Goal: Task Accomplishment & Management: Manage account settings

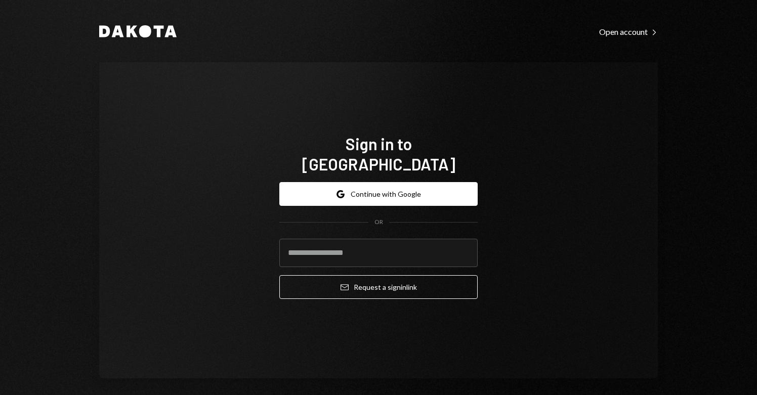
click at [393, 187] on button "Google Continue with Google" at bounding box center [378, 194] width 198 height 24
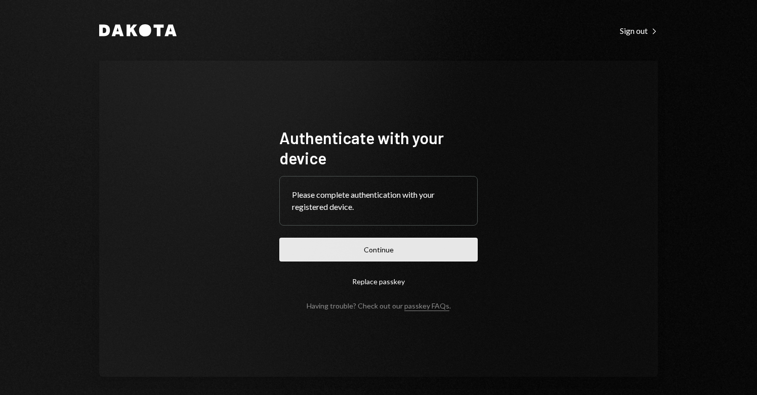
click at [369, 257] on button "Continue" at bounding box center [378, 250] width 198 height 24
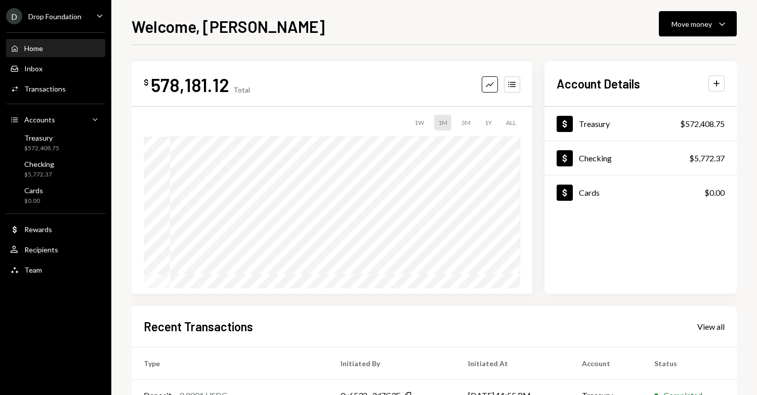
click at [70, 19] on div "Drop Foundation" at bounding box center [54, 16] width 53 height 9
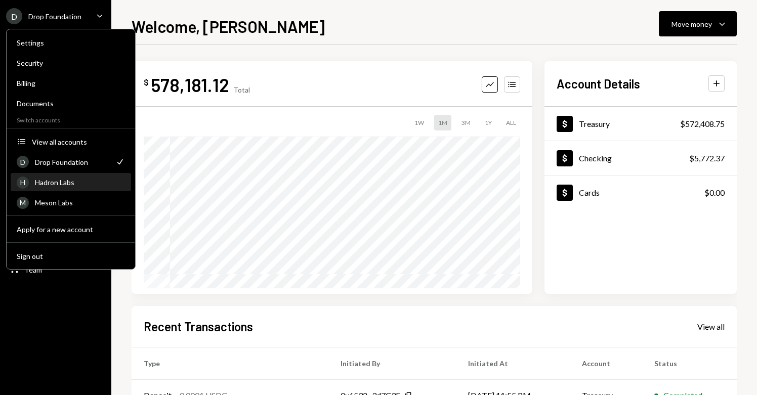
click at [81, 180] on div "Hadron Labs" at bounding box center [80, 182] width 90 height 9
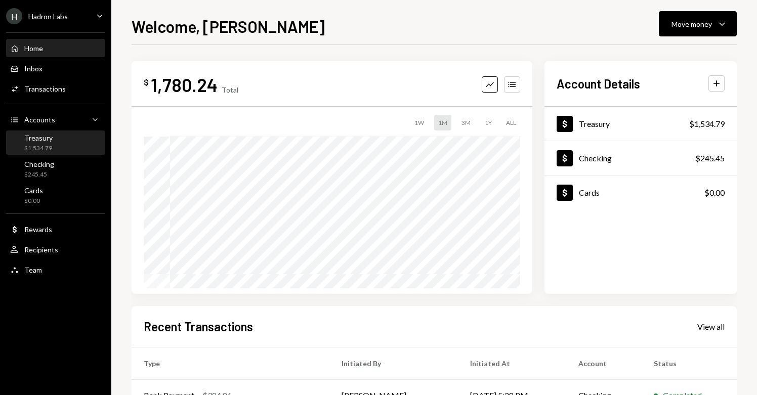
click at [46, 143] on div "Treasury $1,534.79" at bounding box center [38, 143] width 28 height 19
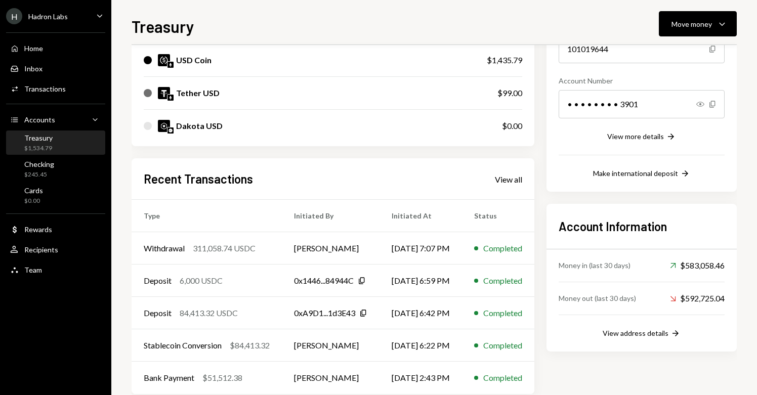
scroll to position [129, 0]
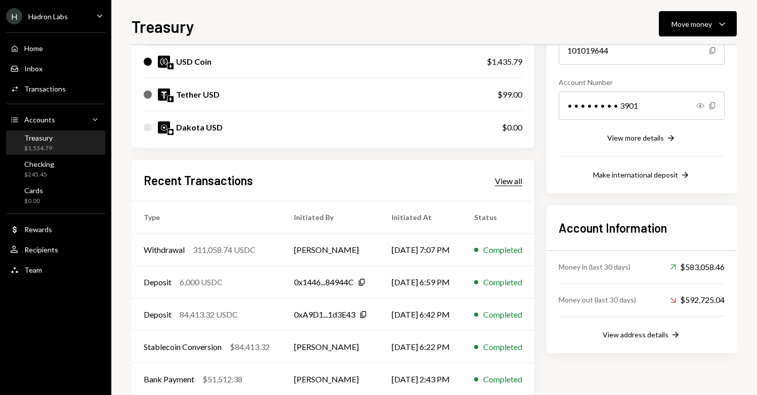
click at [522, 182] on div "View all" at bounding box center [508, 181] width 27 height 10
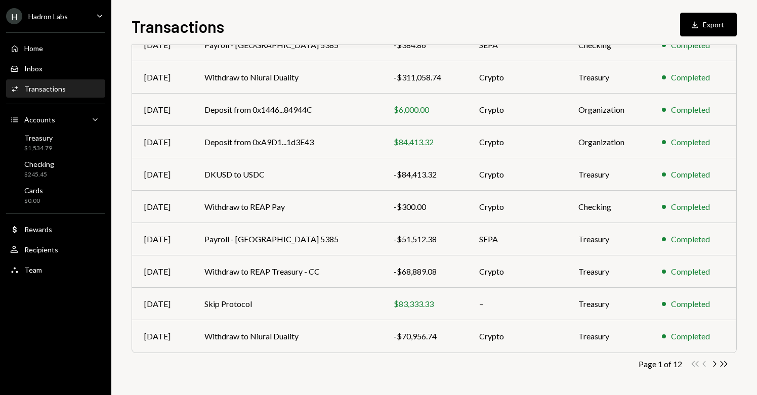
scroll to position [133, 0]
click at [712, 364] on icon "Chevron Right" at bounding box center [715, 364] width 10 height 10
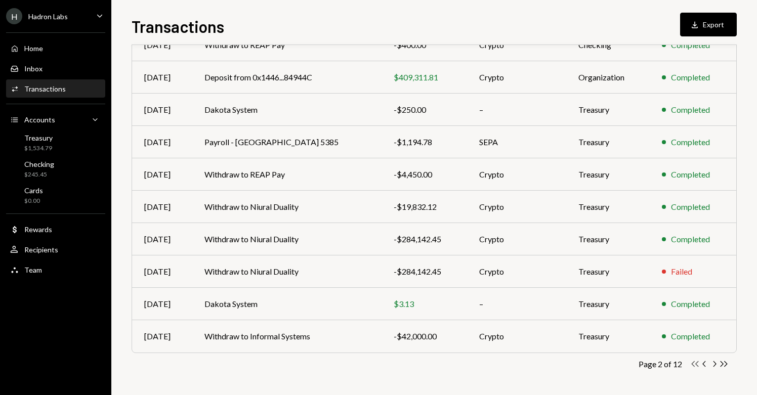
click at [697, 364] on icon "Double Arrow Left" at bounding box center [696, 364] width 10 height 10
click at [697, 364] on div "Double Arrow Left Chevron Left Chevron Right Double Arrow Right" at bounding box center [710, 364] width 38 height 10
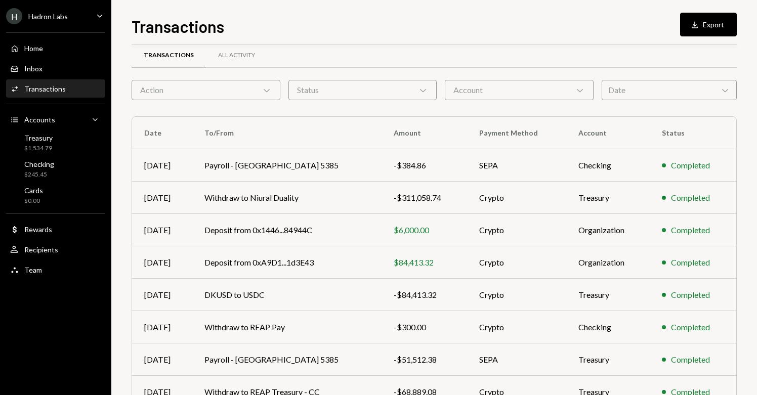
scroll to position [15, 0]
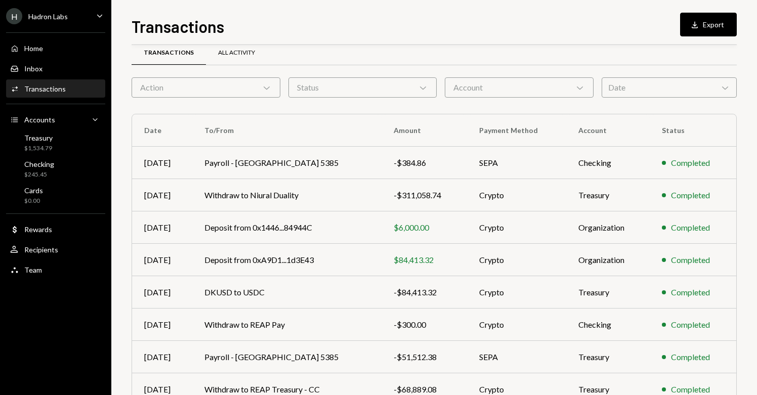
click at [229, 57] on div "All Activity" at bounding box center [236, 53] width 61 height 24
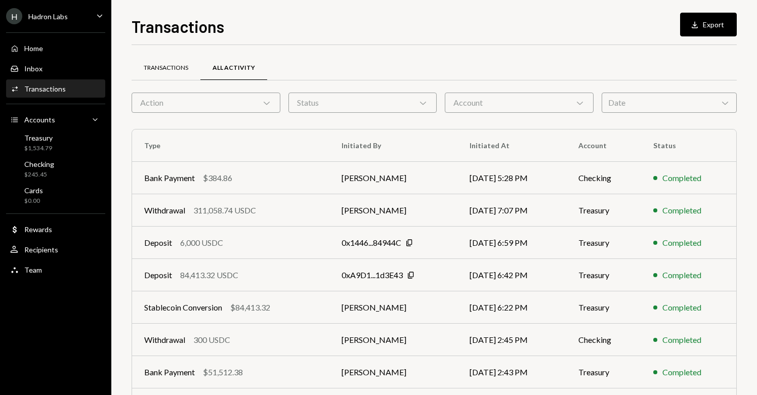
click at [168, 67] on div "Transactions" at bounding box center [166, 68] width 45 height 9
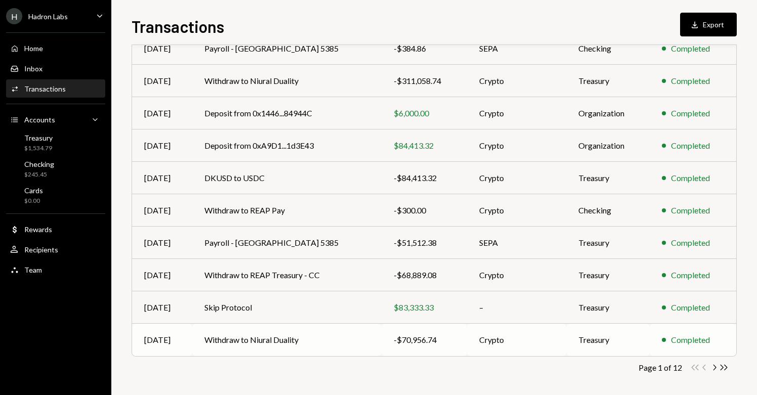
scroll to position [133, 0]
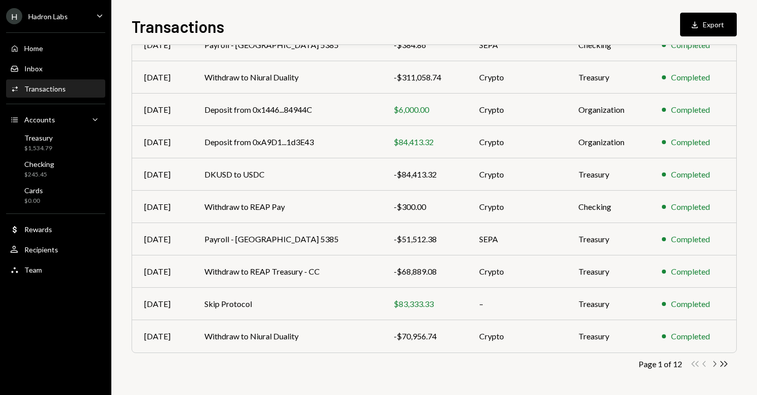
click at [715, 363] on icon "Chevron Right" at bounding box center [715, 364] width 10 height 10
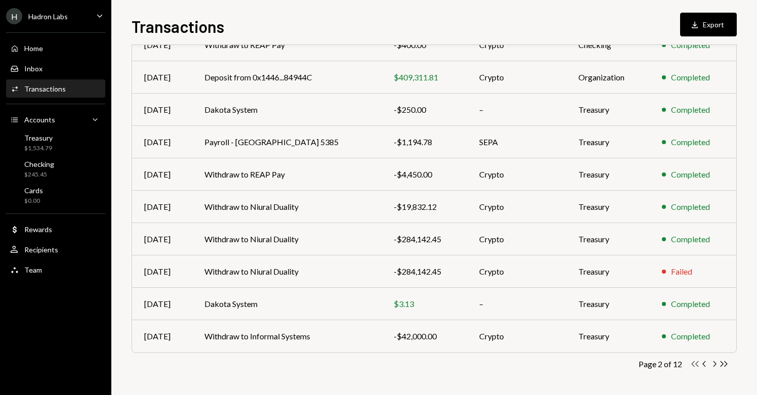
click at [697, 365] on icon "button" at bounding box center [695, 364] width 7 height 6
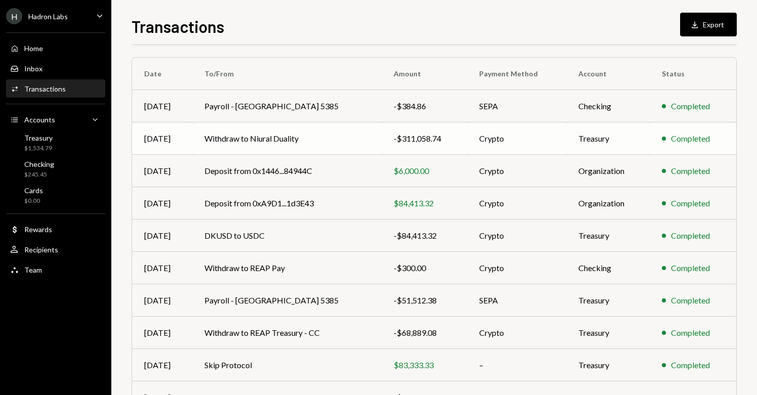
scroll to position [77, 0]
